Goal: Navigation & Orientation: Find specific page/section

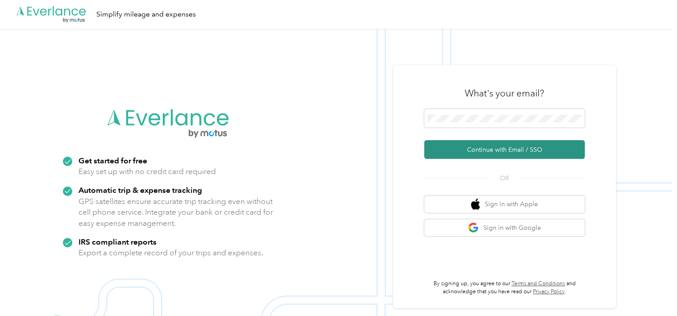
click at [480, 144] on button "Continue with Email / SSO" at bounding box center [504, 149] width 161 height 19
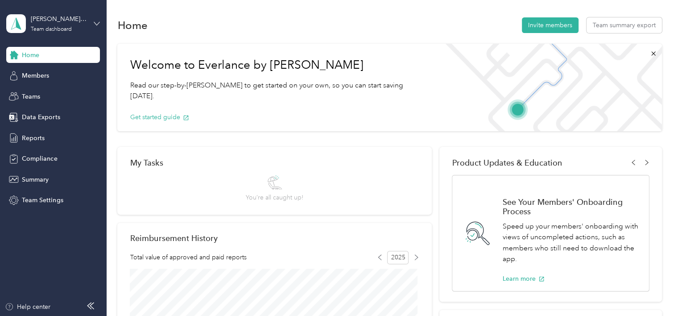
click at [95, 21] on icon at bounding box center [97, 24] width 6 height 6
click at [52, 75] on div "Team dashboard" at bounding box center [126, 74] width 226 height 16
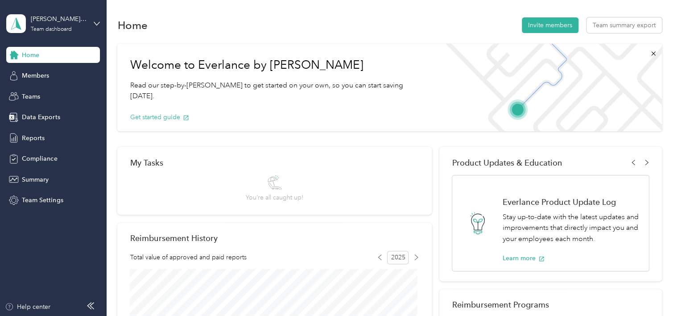
click at [261, 189] on div "You’re all caught up!" at bounding box center [275, 188] width 58 height 27
